Goal: Check status: Check status

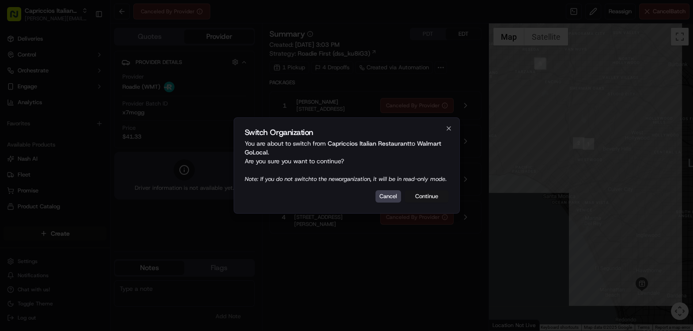
click at [430, 202] on button "Continue" at bounding box center [427, 196] width 44 height 12
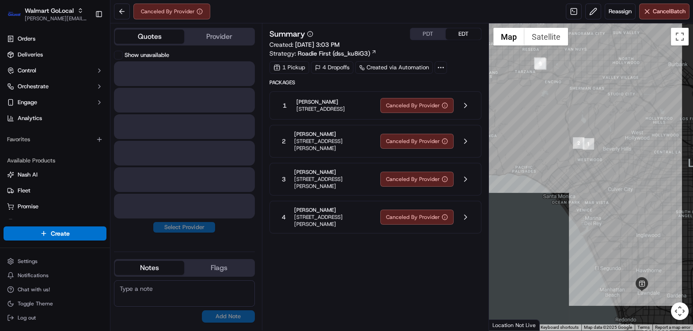
click at [162, 38] on button "Quotes" at bounding box center [149, 37] width 69 height 14
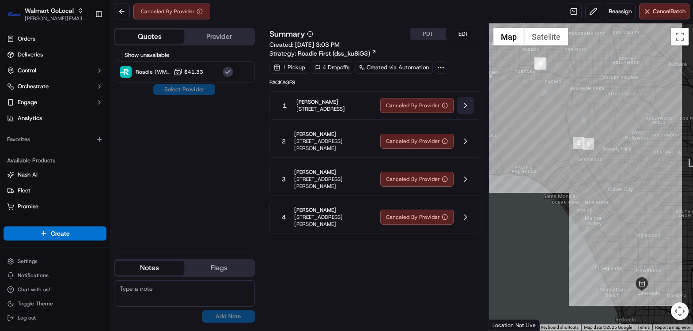
click at [470, 105] on button at bounding box center [465, 105] width 17 height 17
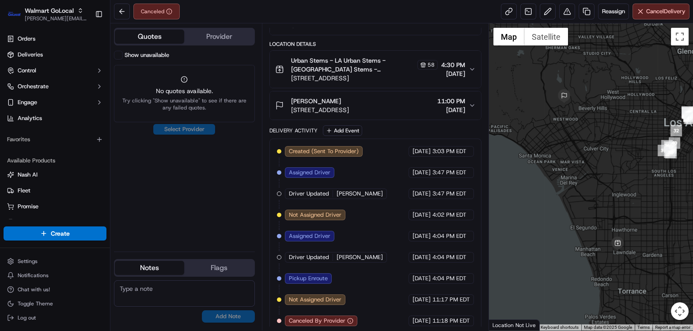
scroll to position [112, 0]
